Goal: Task Accomplishment & Management: Manage account settings

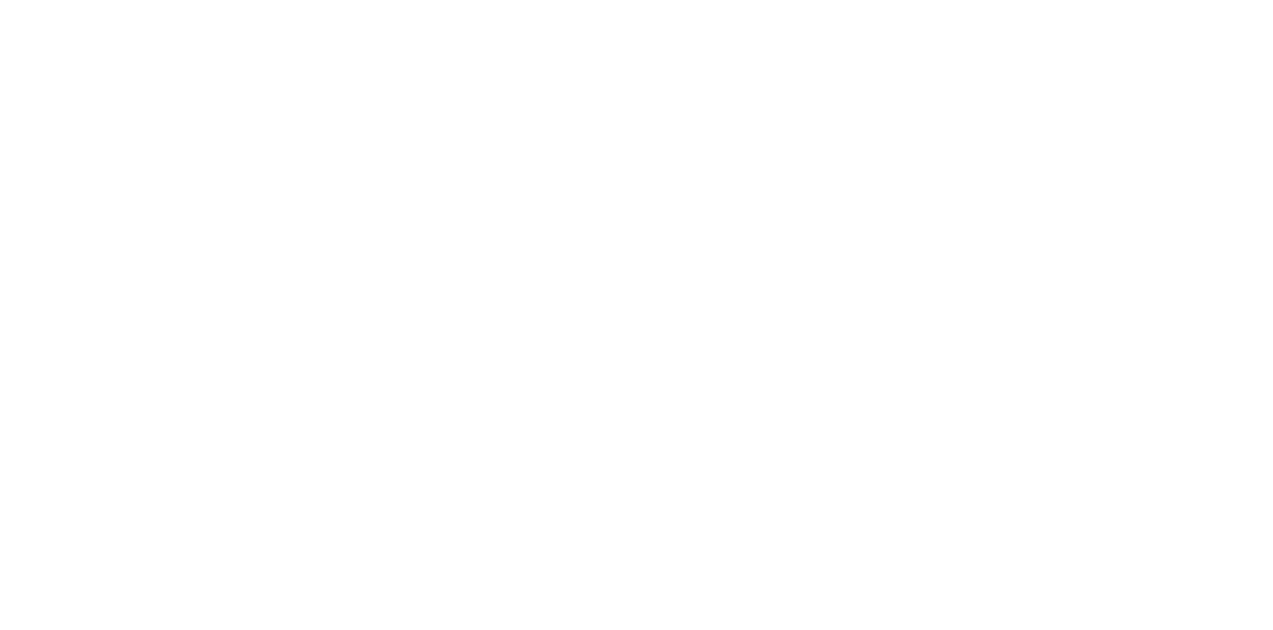
select select "*"
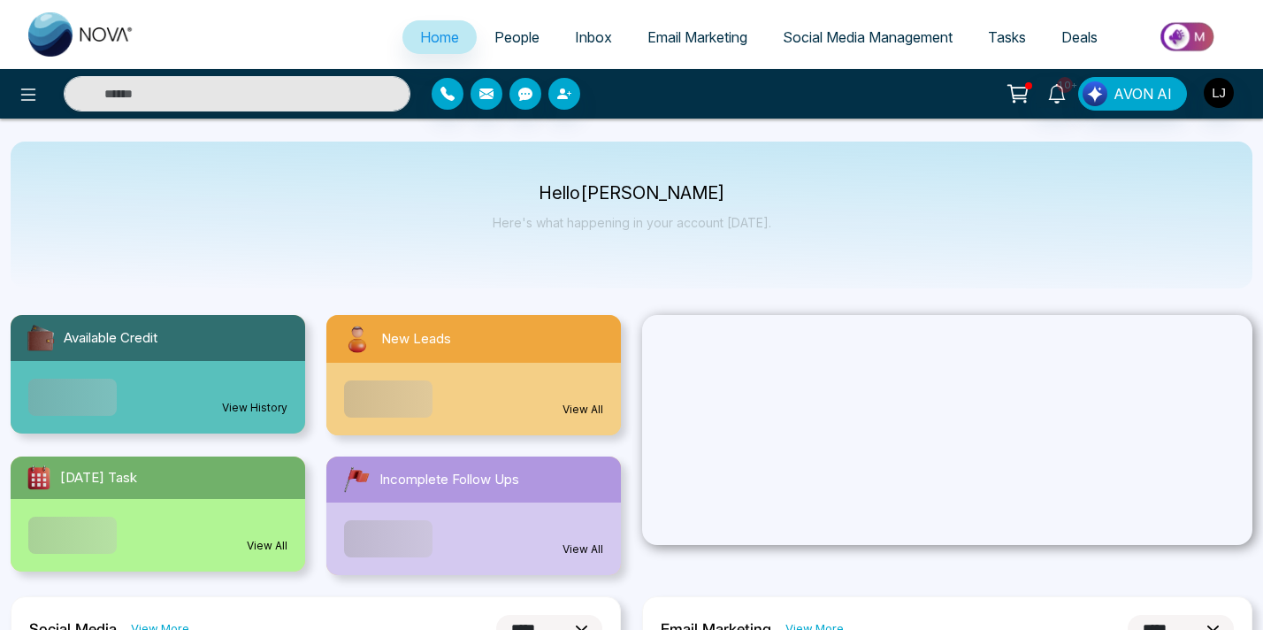
click at [899, 96] on div "10+ AVON AI" at bounding box center [999, 94] width 505 height 34
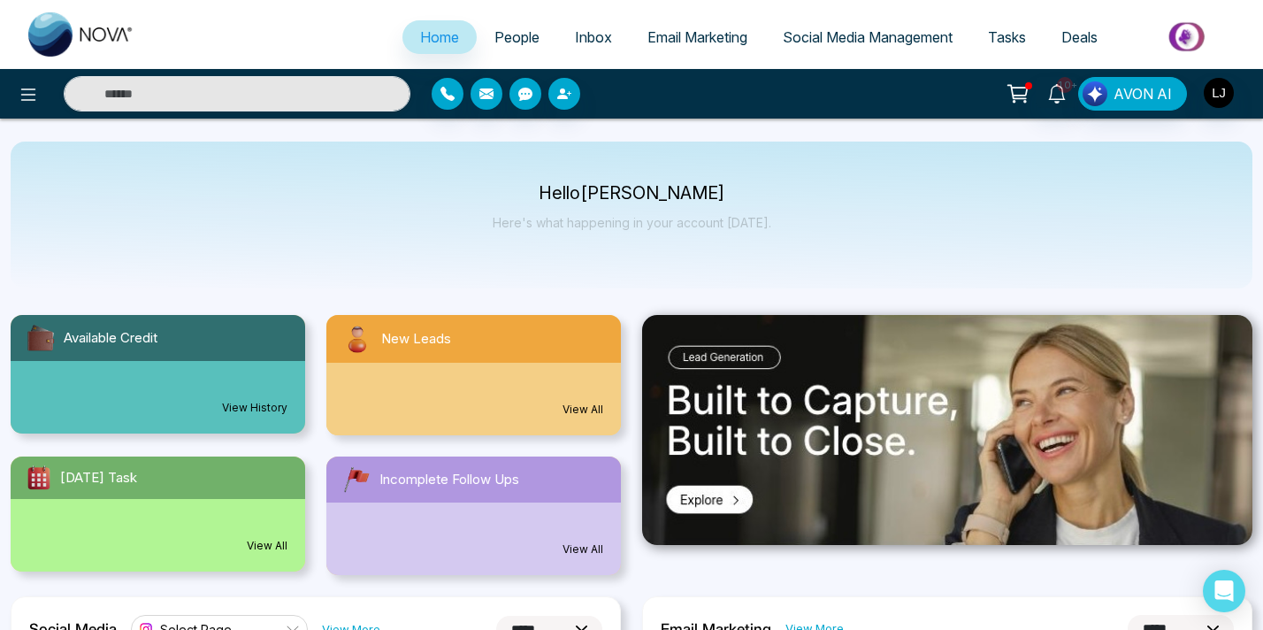
click at [861, 99] on div "10+ AVON AI" at bounding box center [999, 94] width 505 height 34
click at [861, 44] on span "Social Media Management" at bounding box center [868, 37] width 170 height 18
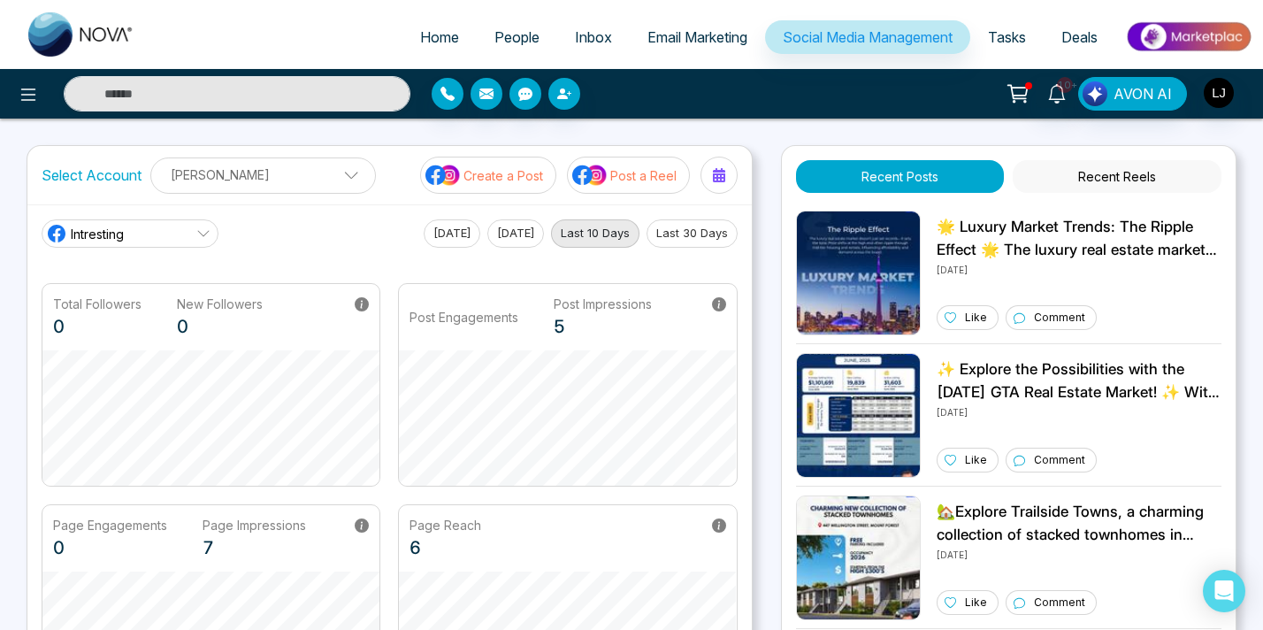
click at [158, 243] on link "Intresting" at bounding box center [130, 233] width 177 height 28
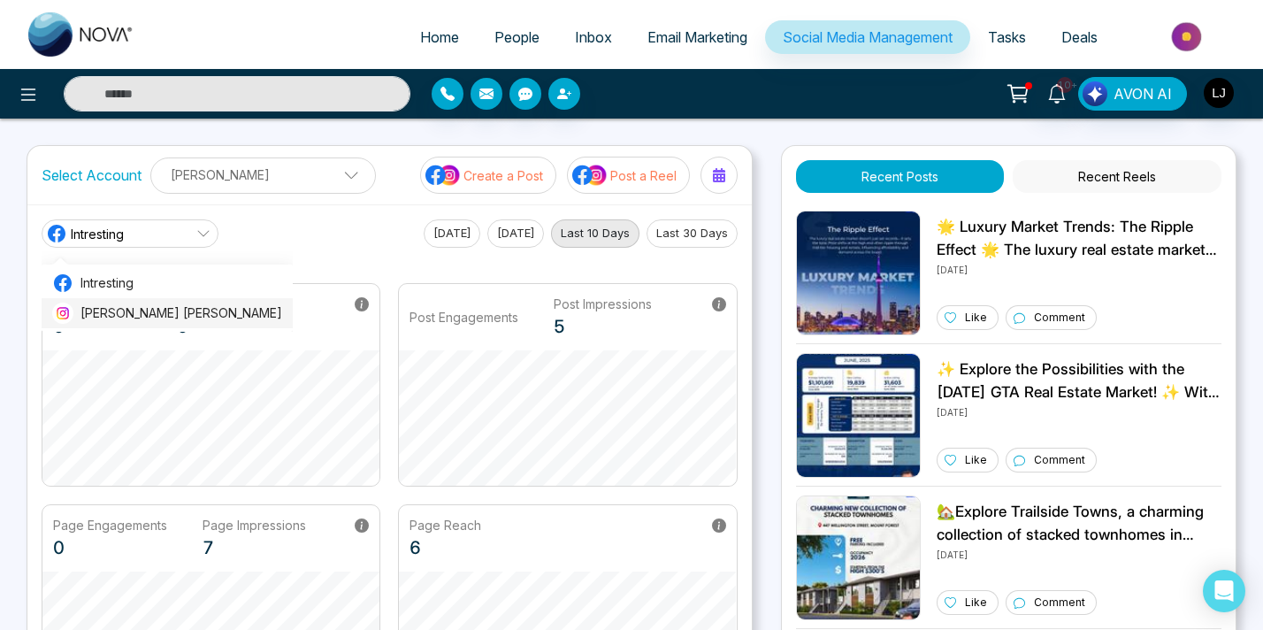
click at [131, 311] on span "Lokesh Avinash Joshi" at bounding box center [181, 312] width 202 height 19
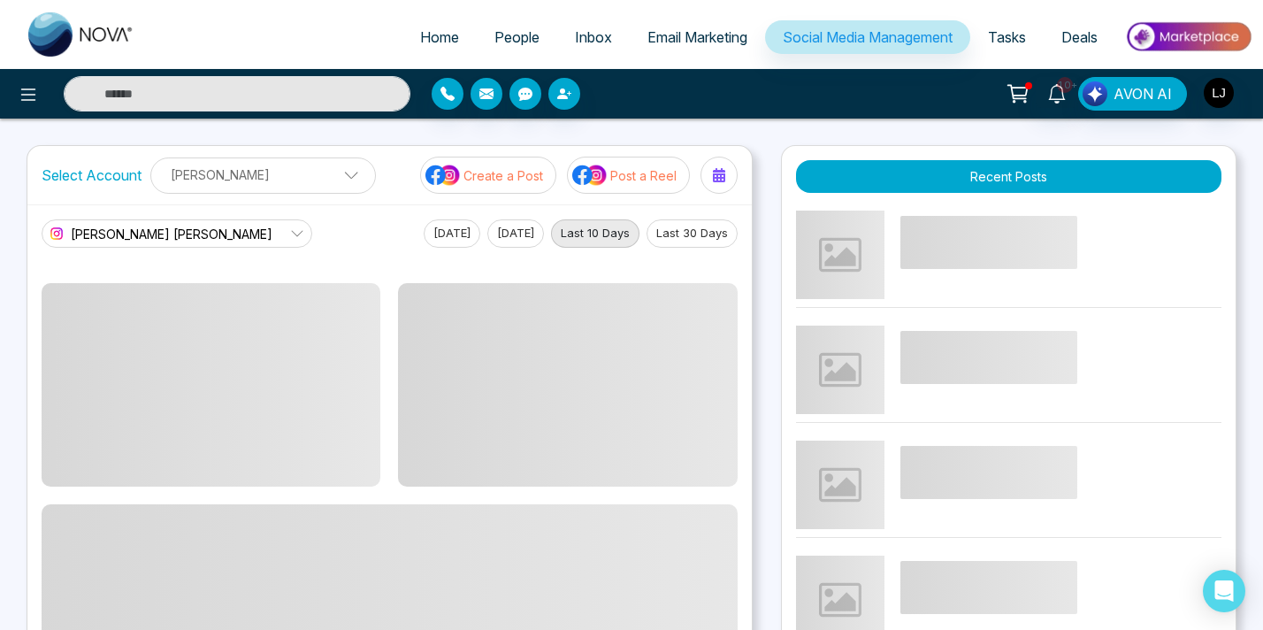
click at [786, 119] on div "Home People Inbox Email Marketing Social Media Management Tasks Deals 10+ AVON …" at bounding box center [631, 571] width 1263 height 1143
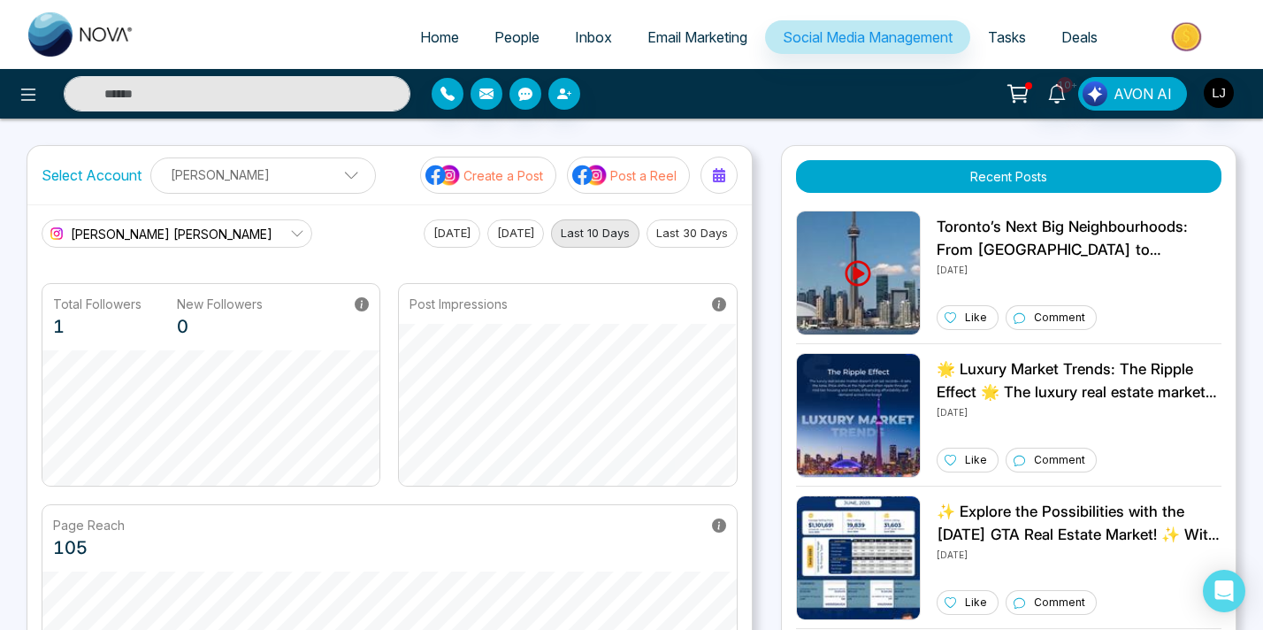
click at [763, 279] on div "Select Account Lokesh Joshi Lokesh Joshi Add Social Accounts Create a Post Post…" at bounding box center [632, 464] width 1210 height 638
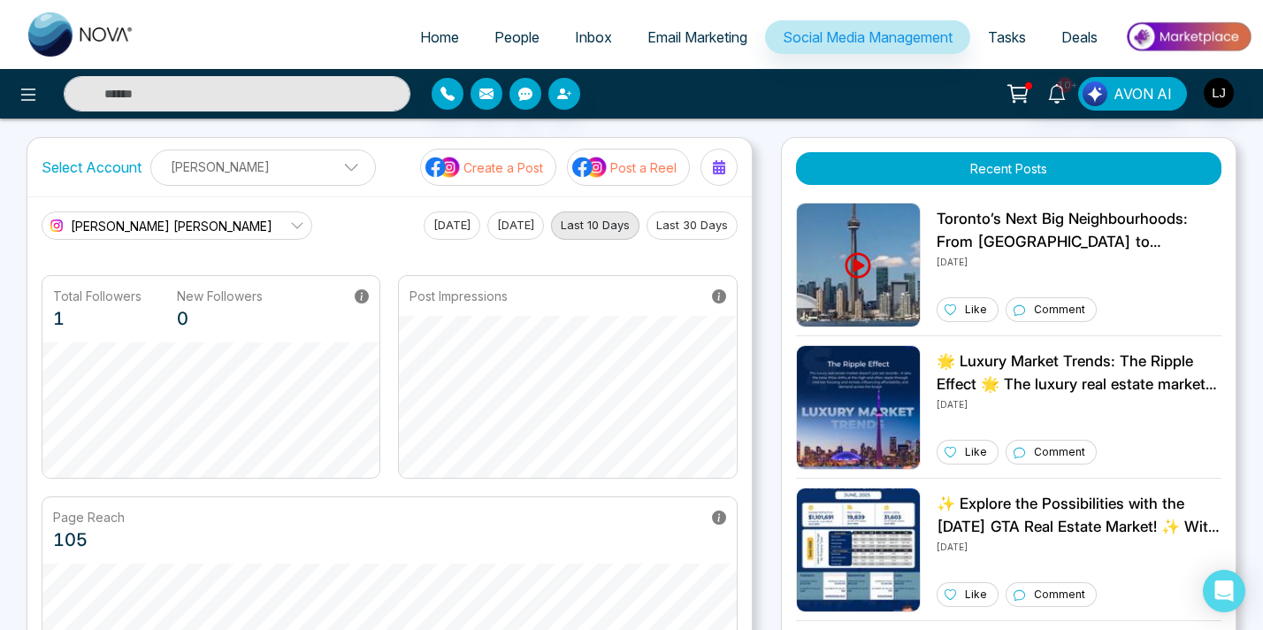
scroll to position [9, 0]
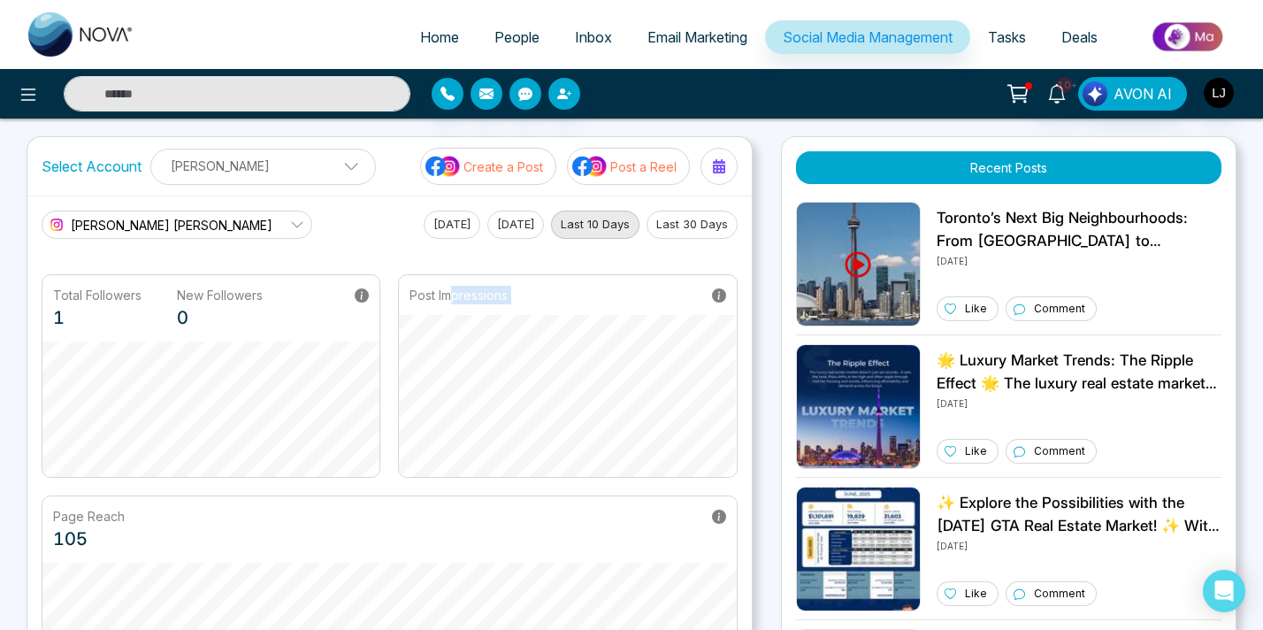
click at [497, 433] on div "Post Impressions" at bounding box center [567, 375] width 339 height 203
click at [384, 264] on main "Lokesh Avinash Joshi Intresting Lokesh Avinash Joshi Today Yesterday Last 10 Da…" at bounding box center [390, 455] width 696 height 488
click at [698, 235] on button "Last 30 Days" at bounding box center [692, 225] width 91 height 28
click at [349, 218] on div "Lokesh Avinash Joshi Intresting Lokesh Avinash Joshi Today Yesterday Last 10 Da…" at bounding box center [390, 225] width 696 height 28
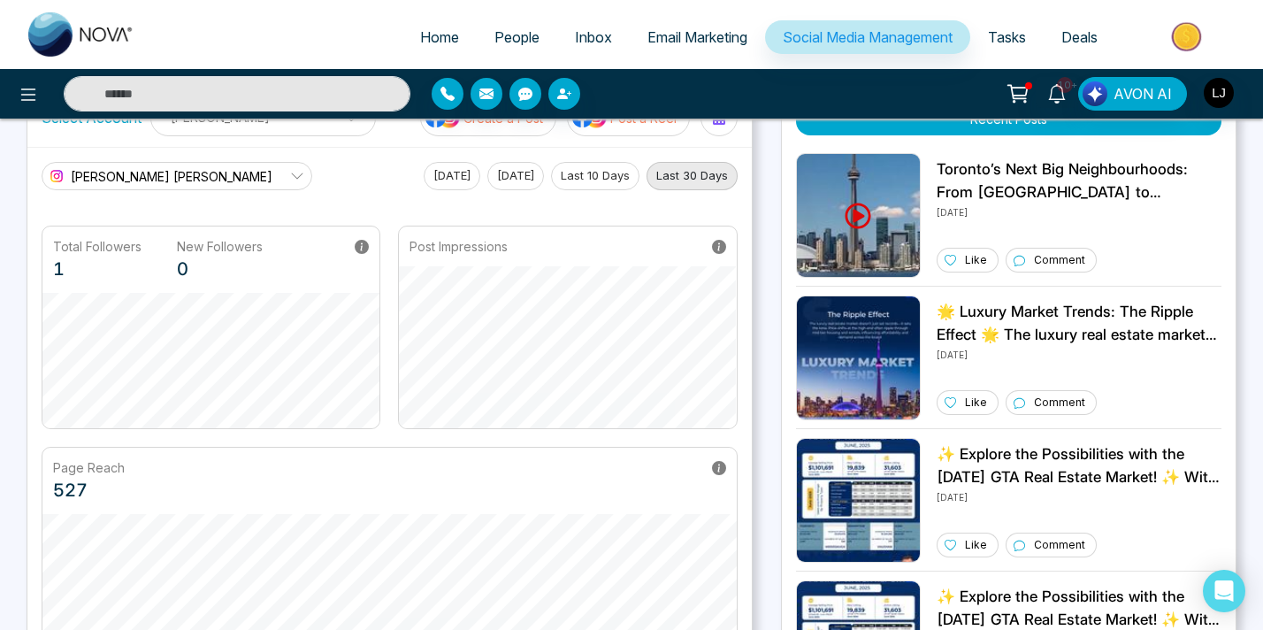
scroll to position [46, 0]
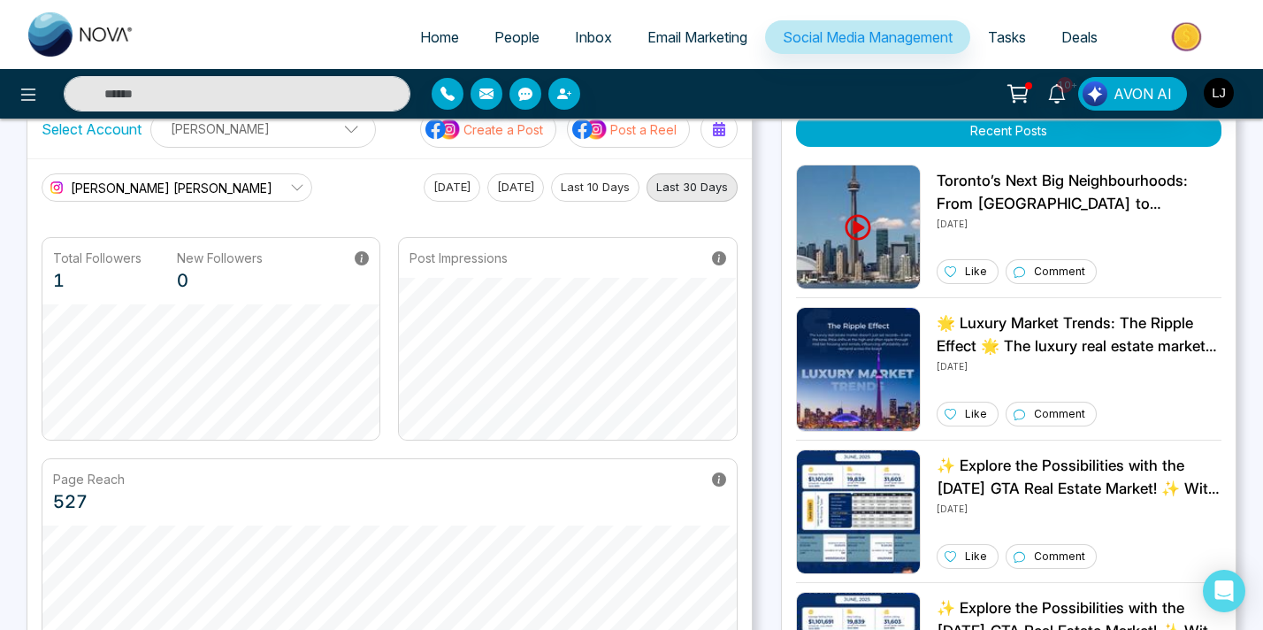
click at [767, 247] on div "Select Account Lokesh Joshi Lokesh Joshi Add Social Accounts Create a Post Post…" at bounding box center [632, 418] width 1210 height 638
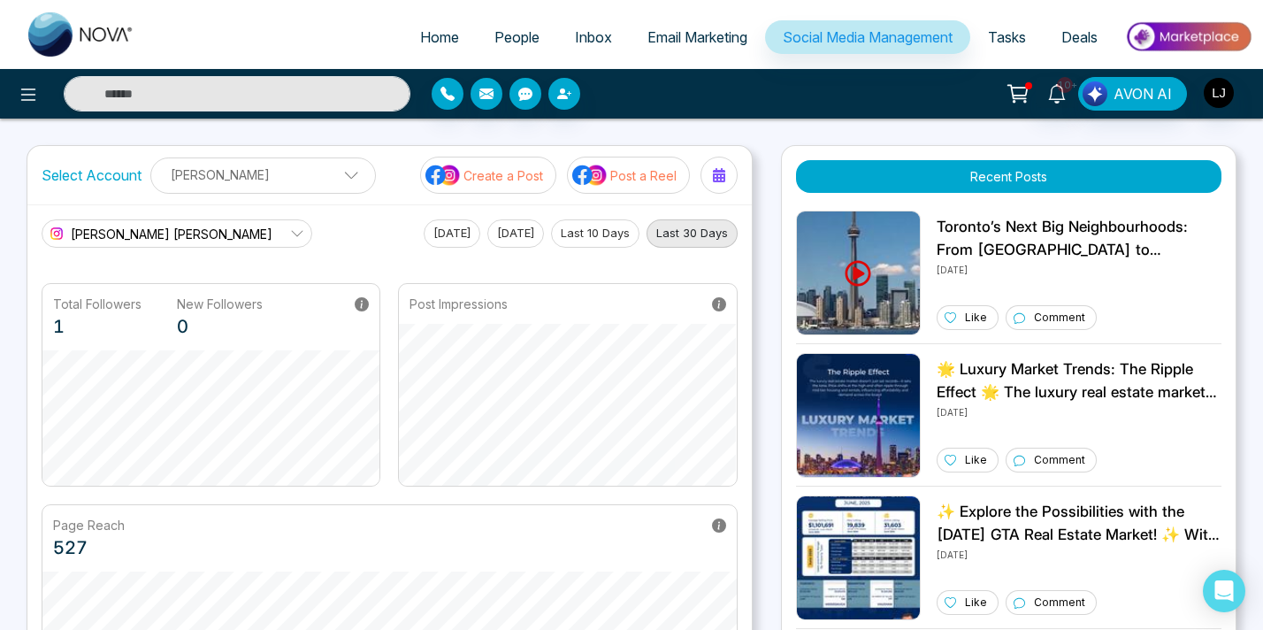
click at [333, 171] on p "Lokesh Joshi" at bounding box center [263, 174] width 203 height 29
click at [256, 184] on p "Lokesh Joshi" at bounding box center [263, 174] width 203 height 29
click at [267, 257] on button "Add Social Accounts" at bounding box center [241, 252] width 157 height 23
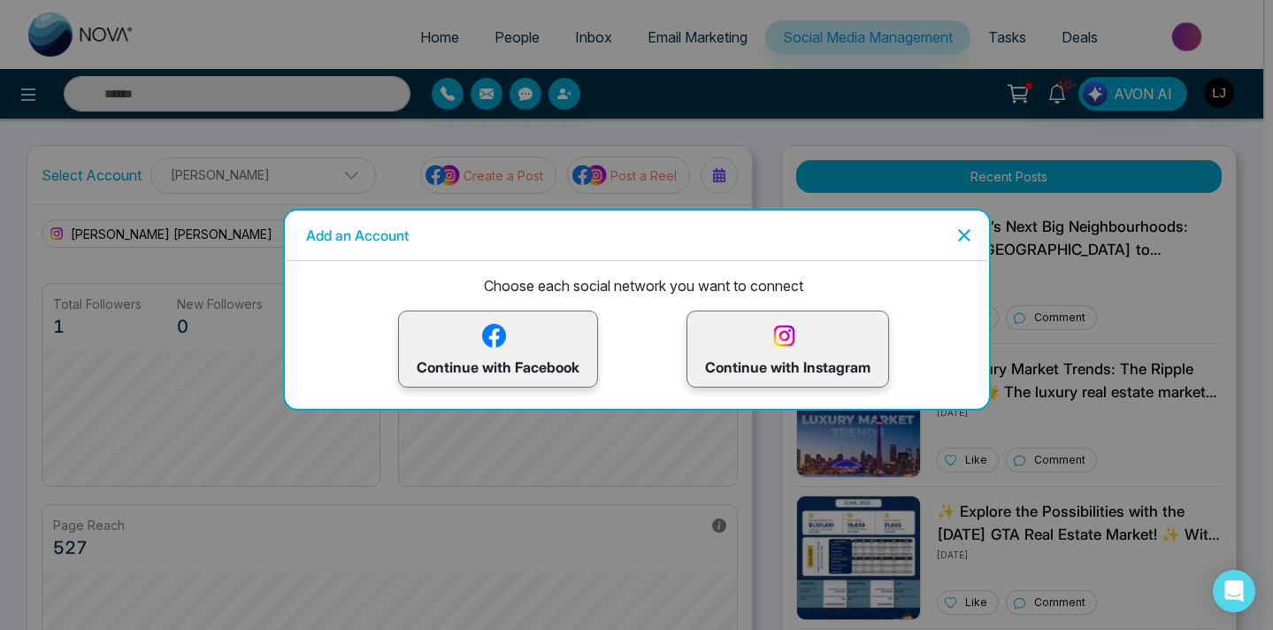
click at [971, 240] on icon "Close" at bounding box center [964, 235] width 21 height 21
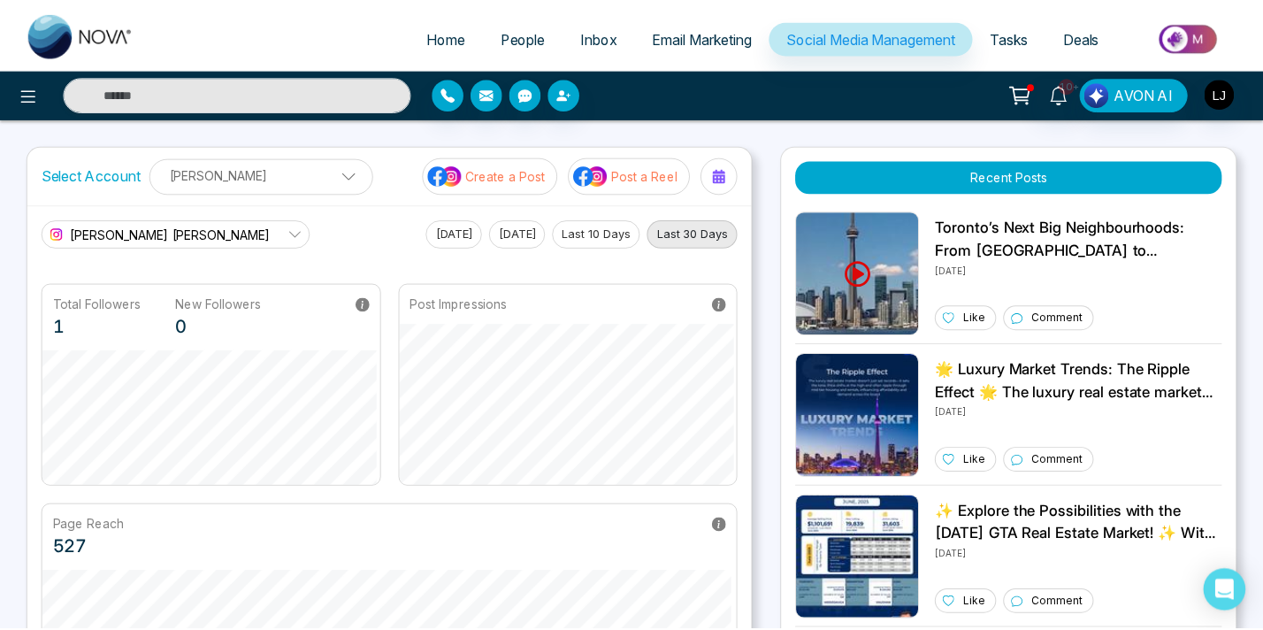
scroll to position [66, 0]
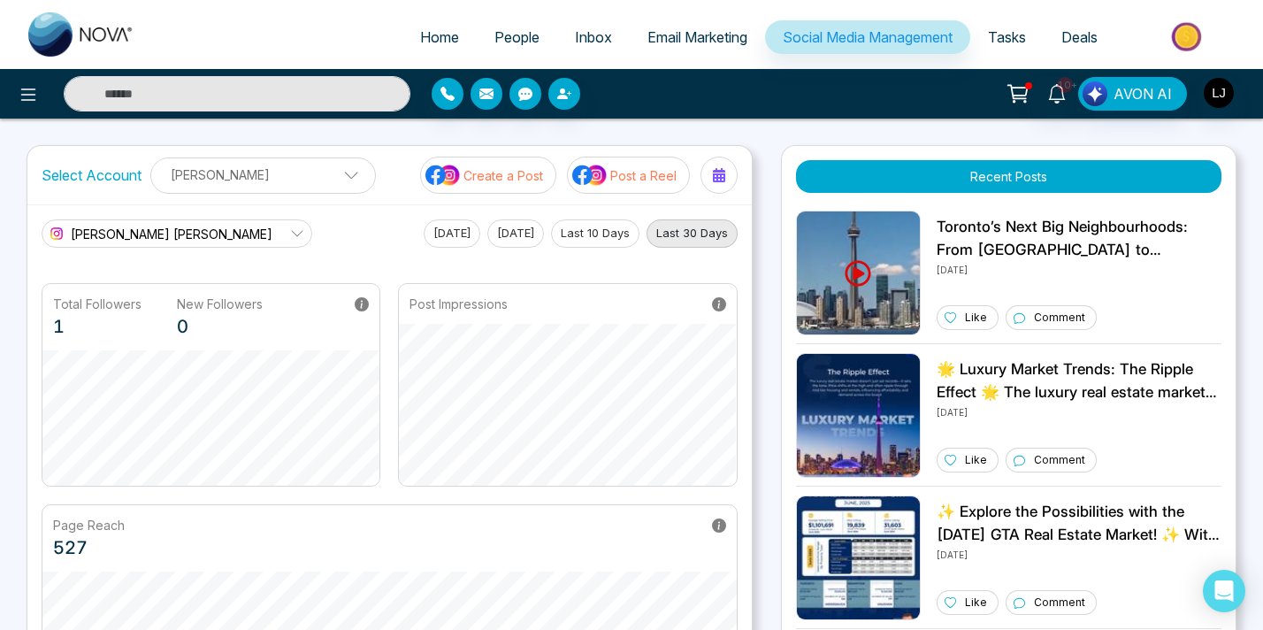
click at [420, 42] on span "Home" at bounding box center [439, 37] width 39 height 18
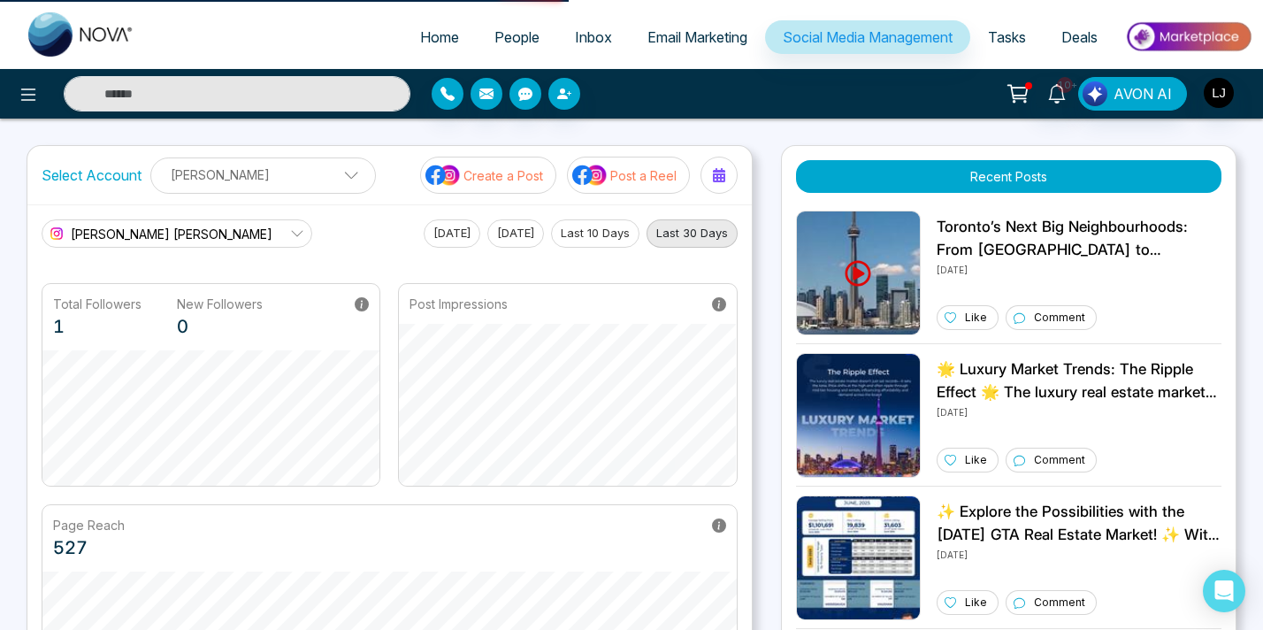
select select "*"
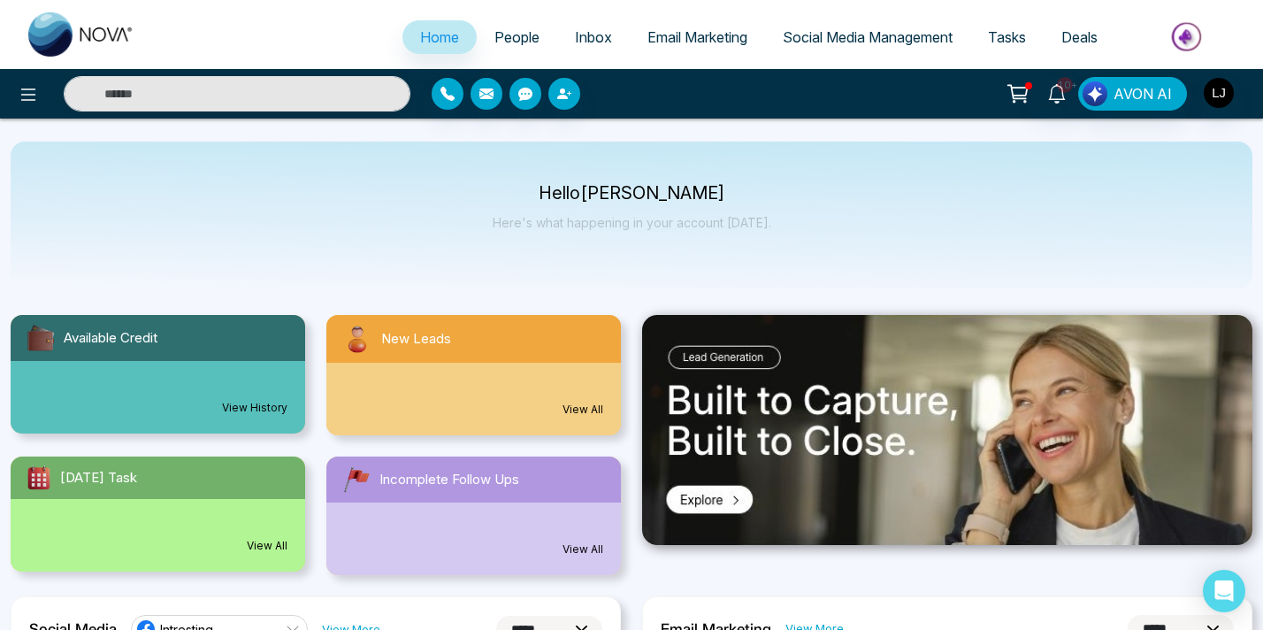
click at [746, 111] on div "10+ AVON AI" at bounding box center [631, 94] width 1263 height 50
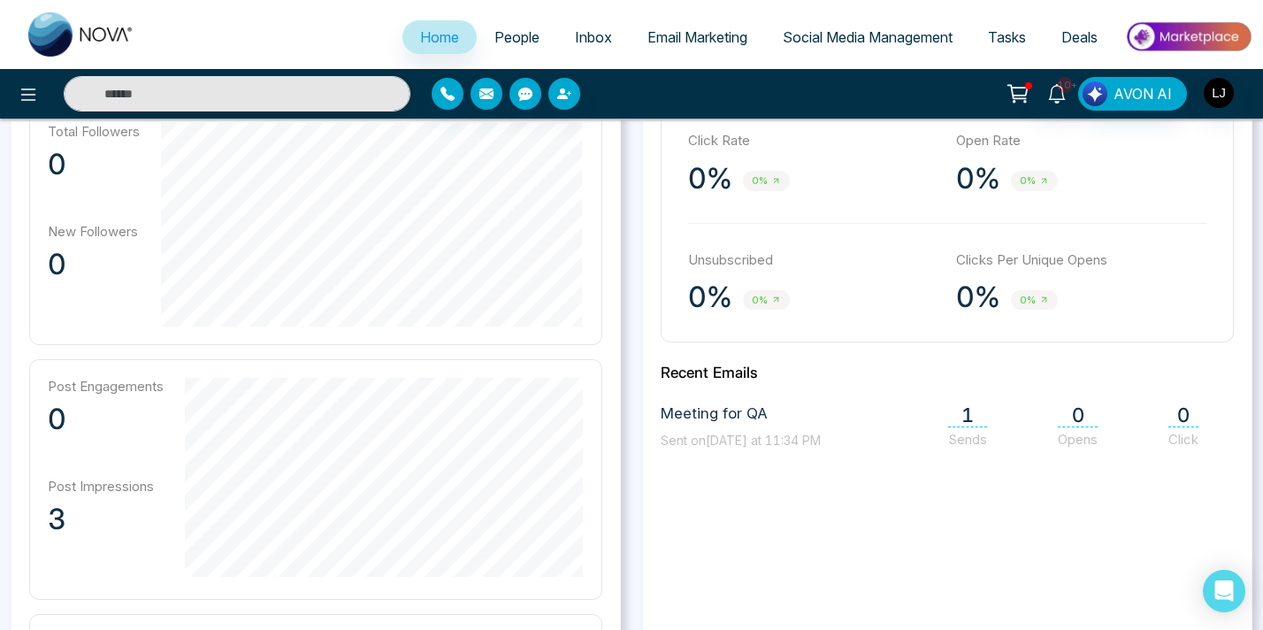
scroll to position [482, 0]
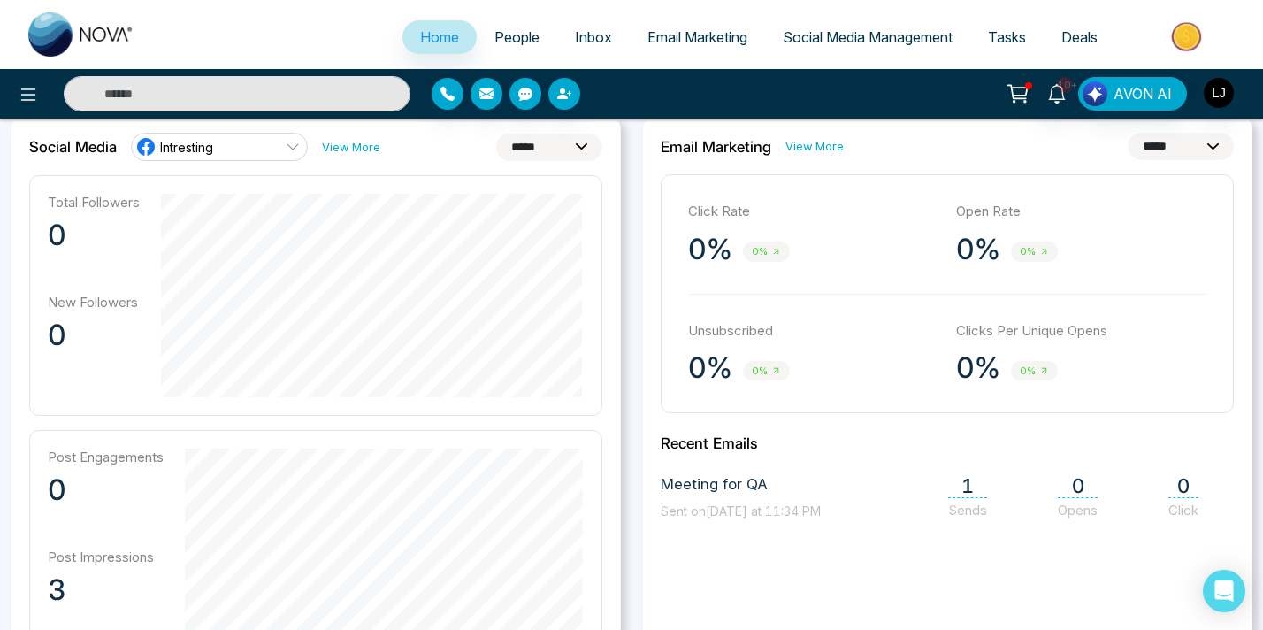
click at [574, 141] on select "**********" at bounding box center [549, 147] width 106 height 27
select select "**"
click at [496, 134] on select "**********" at bounding box center [549, 147] width 106 height 27
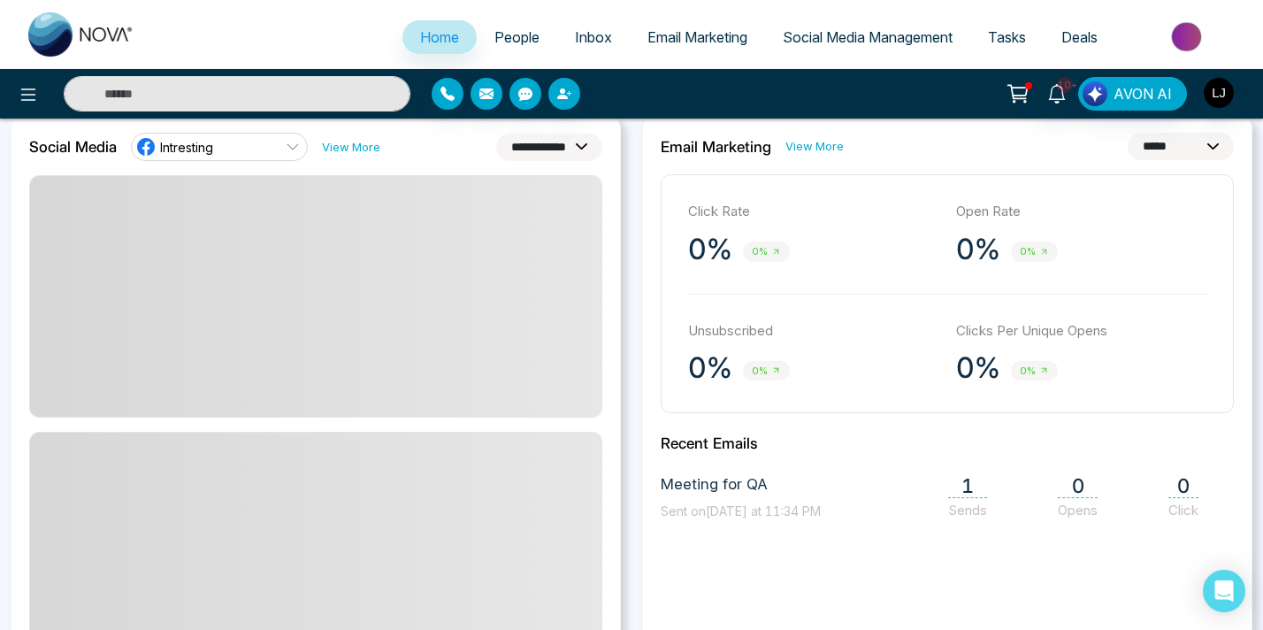
click at [702, 94] on div at bounding box center [579, 94] width 295 height 32
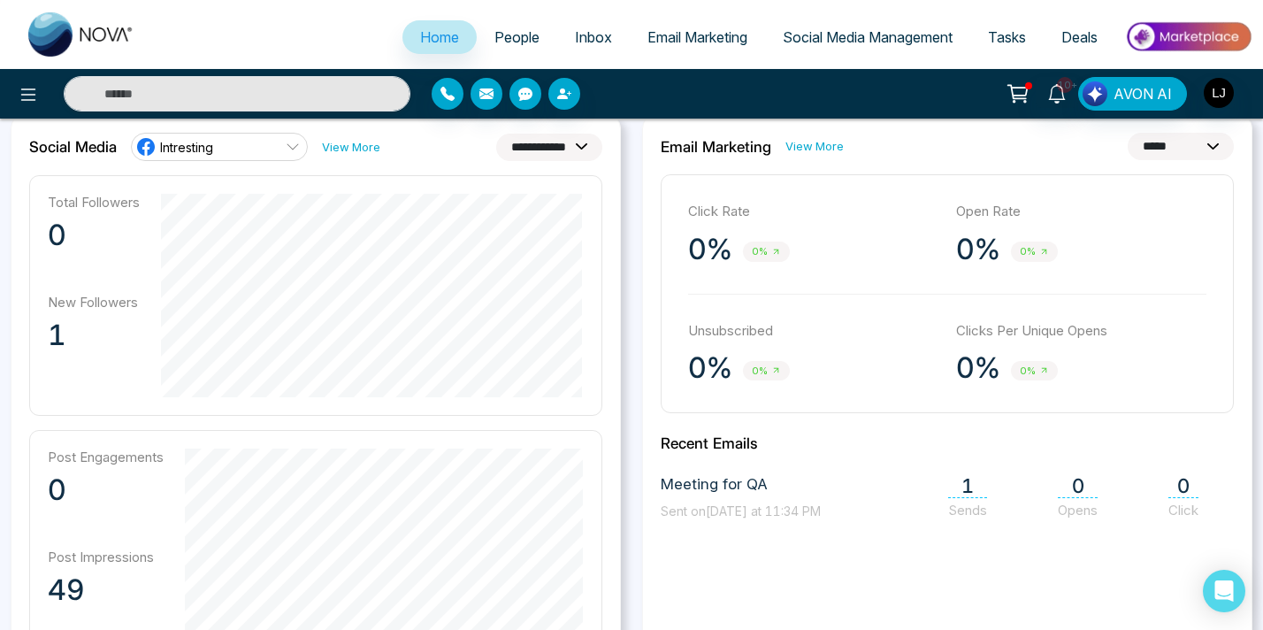
click at [173, 141] on span "Intresting" at bounding box center [186, 147] width 53 height 17
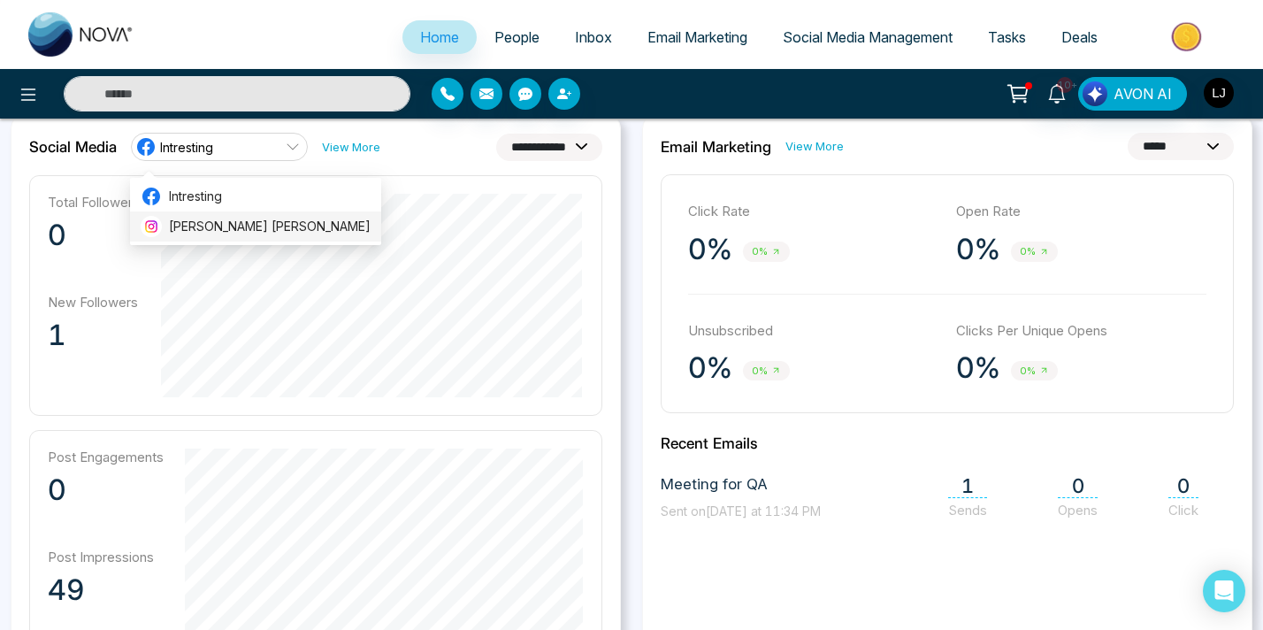
click at [180, 226] on span "Lokesh Avinash Joshi" at bounding box center [270, 226] width 202 height 19
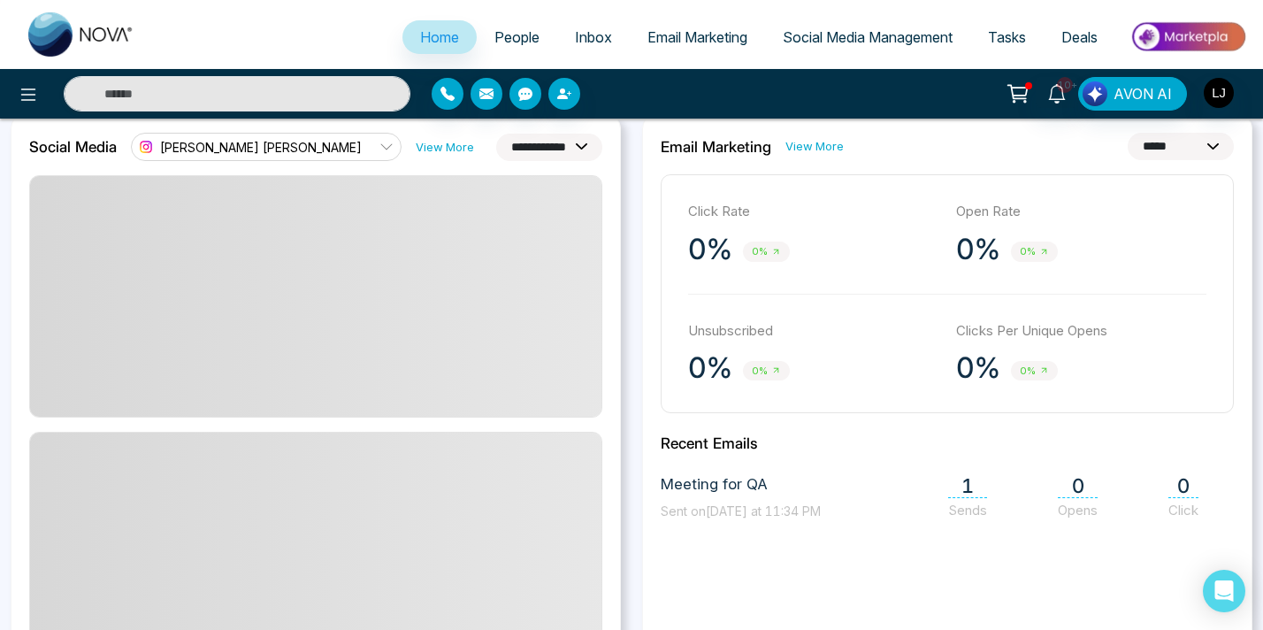
click at [663, 105] on div at bounding box center [579, 94] width 295 height 32
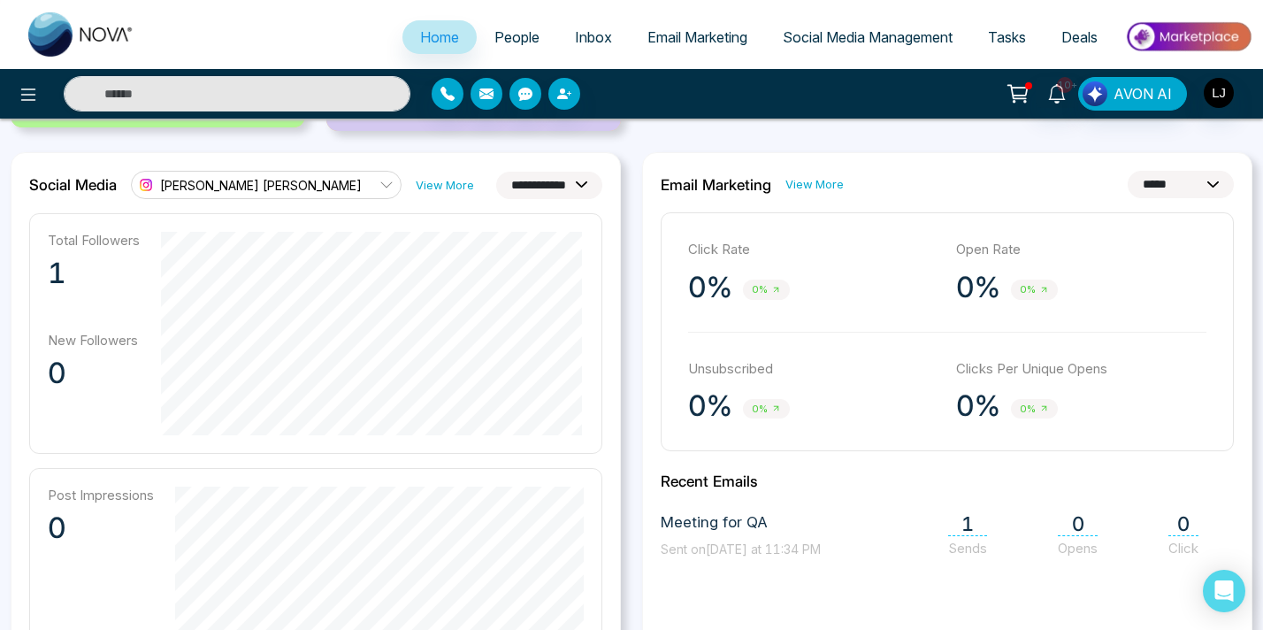
scroll to position [432, 0]
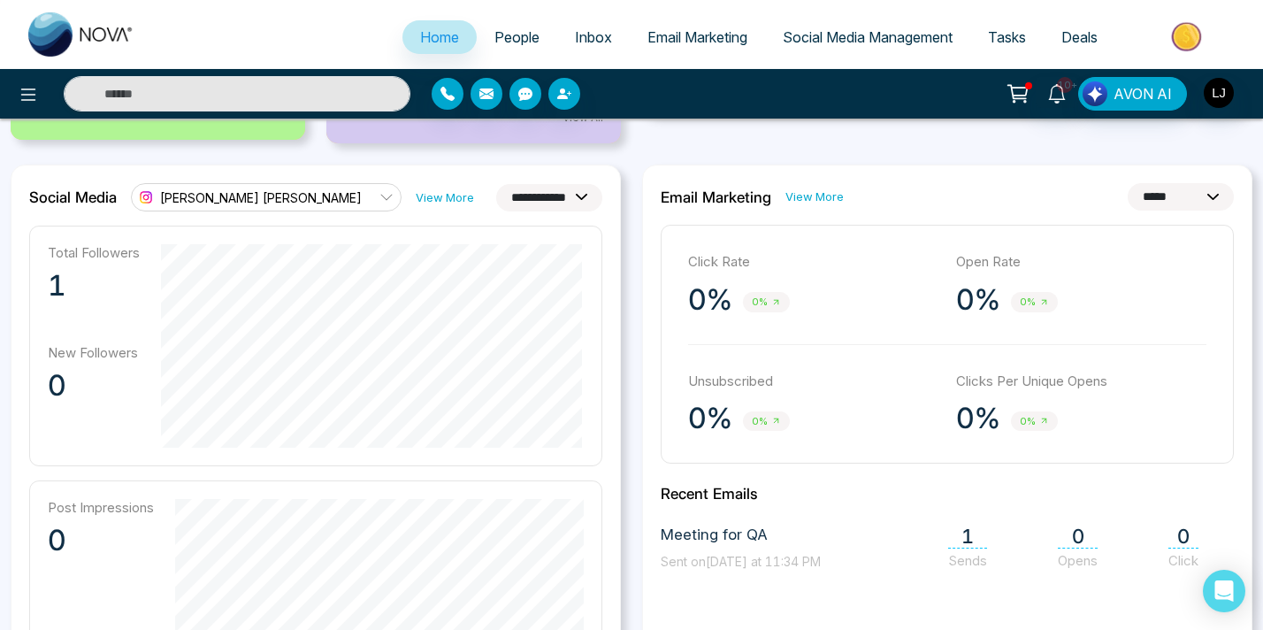
click at [256, 186] on link "Lokesh Avinash Joshi" at bounding box center [266, 197] width 271 height 28
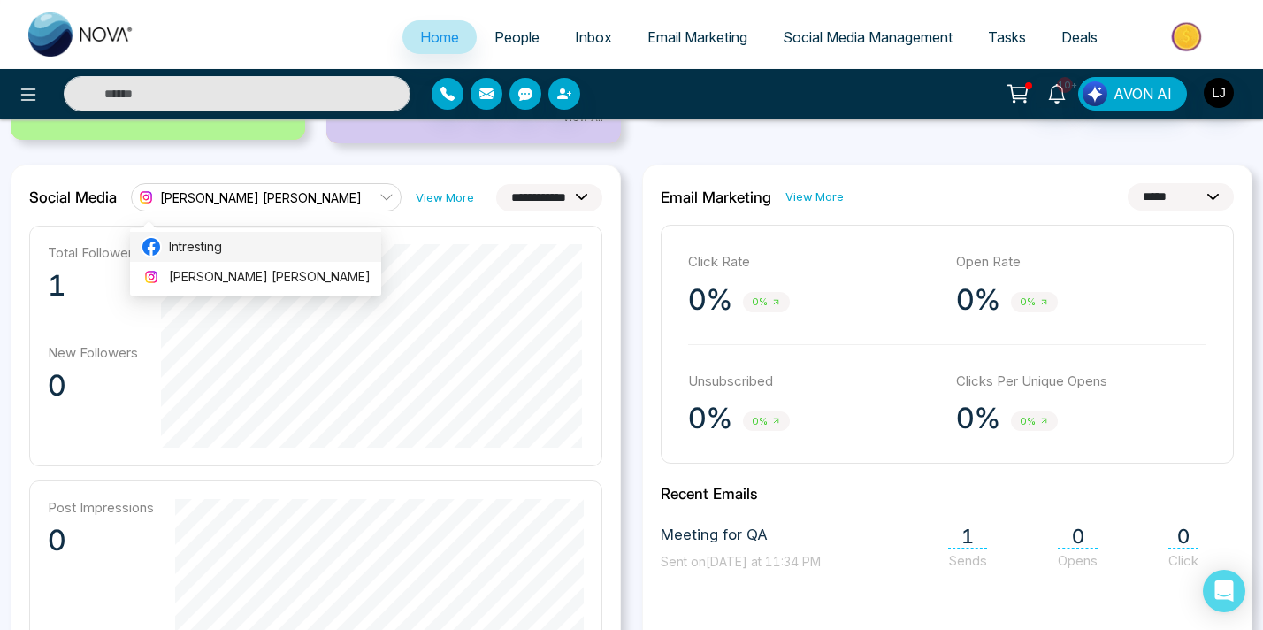
click at [204, 245] on span "Intresting" at bounding box center [270, 246] width 202 height 19
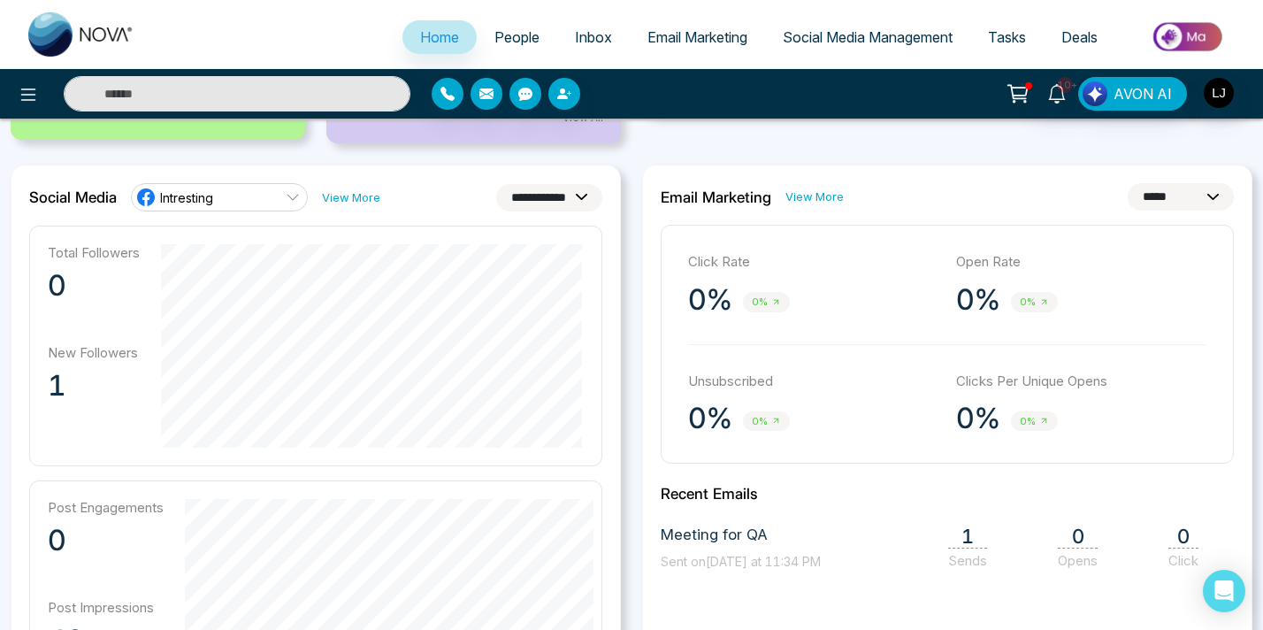
click at [238, 199] on link "Intresting" at bounding box center [219, 197] width 177 height 28
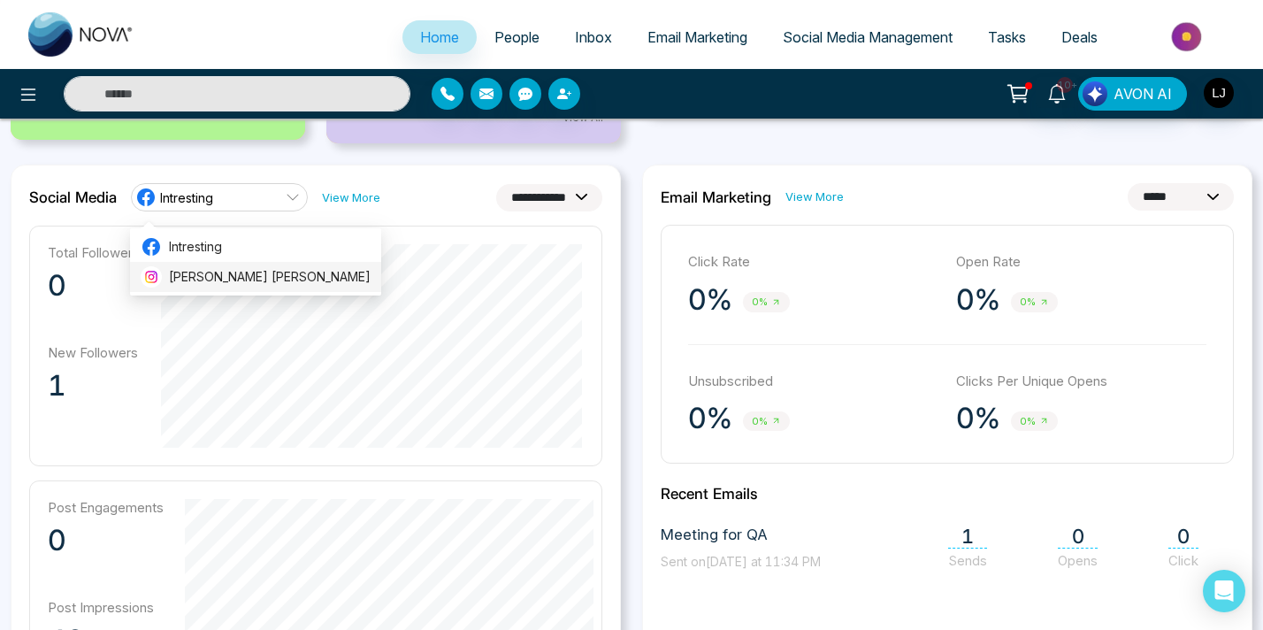
click at [189, 271] on span "Lokesh Avinash Joshi" at bounding box center [270, 276] width 202 height 19
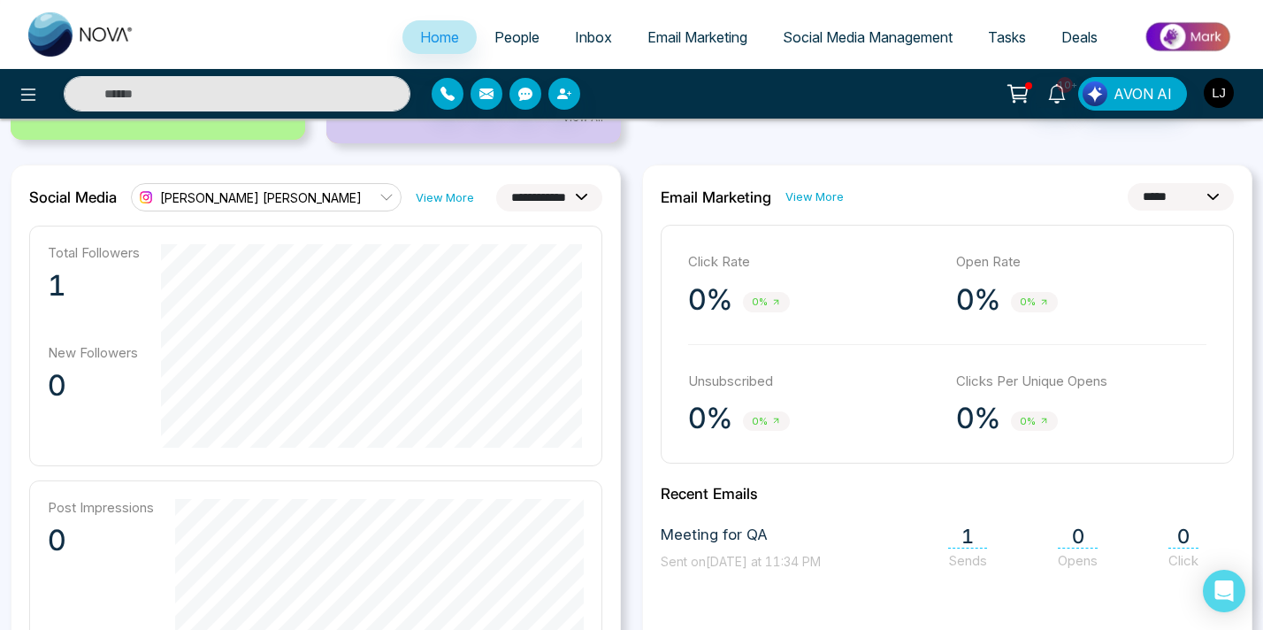
click at [1228, 94] on img "button" at bounding box center [1219, 93] width 30 height 30
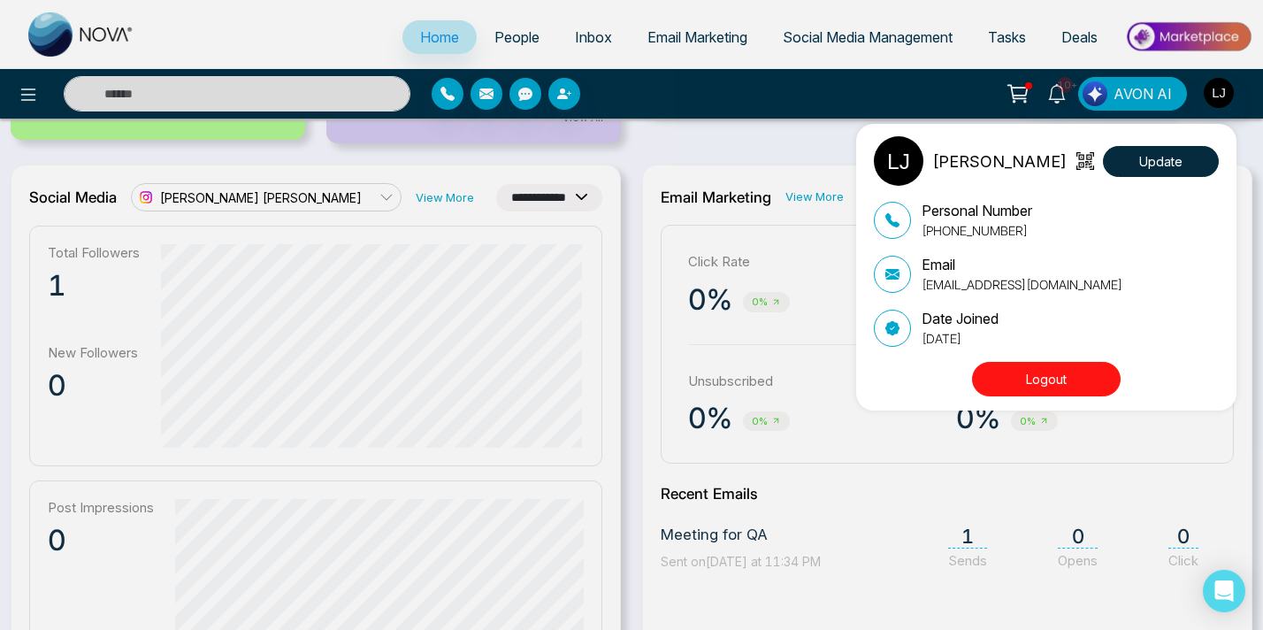
click at [1091, 364] on button "Logout" at bounding box center [1046, 379] width 149 height 34
click at [1031, 371] on button "Logout" at bounding box center [1046, 379] width 149 height 34
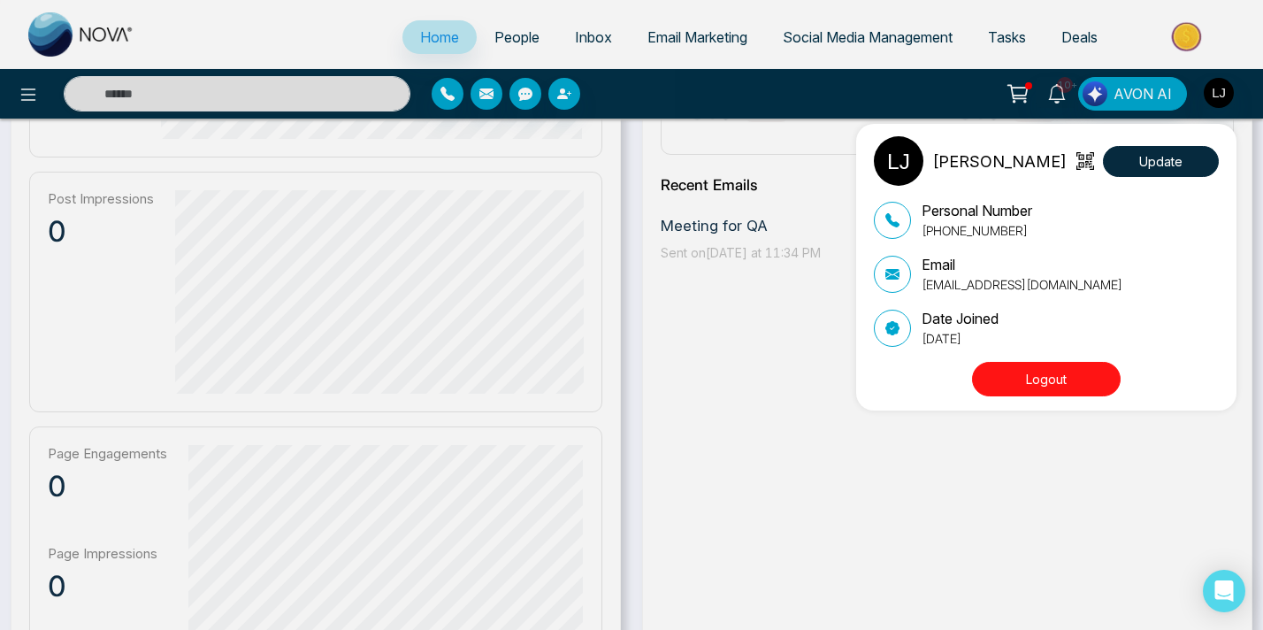
scroll to position [741, 0]
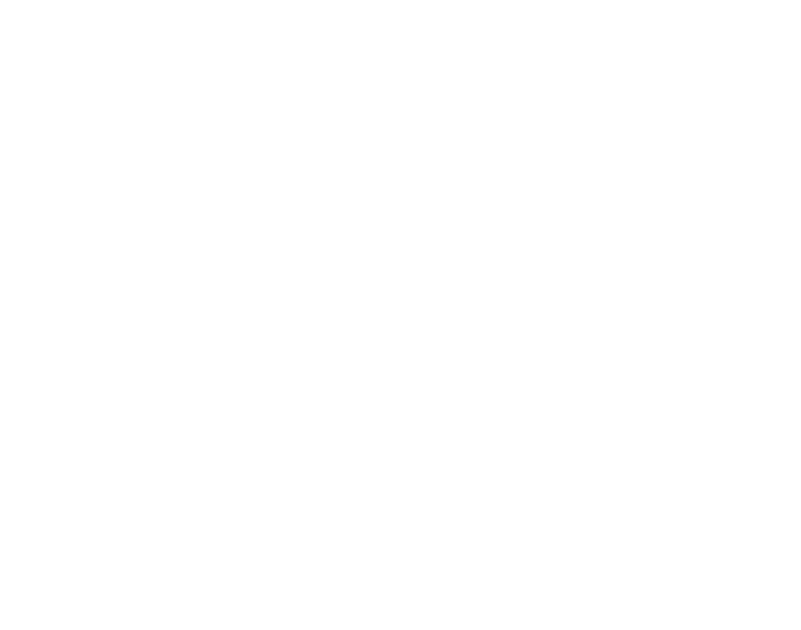
select select "*"
